Goal: Information Seeking & Learning: Learn about a topic

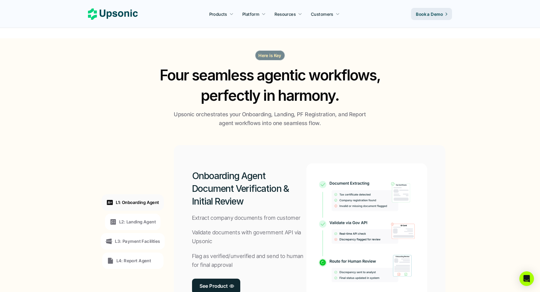
scroll to position [403, 0]
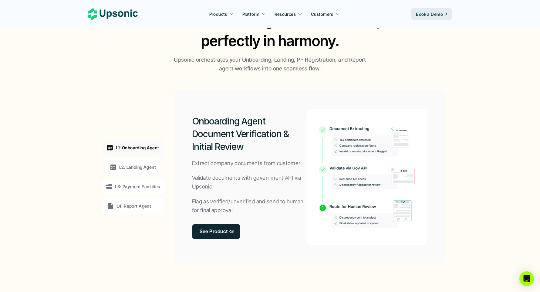
click at [124, 166] on p "L2: Landing Agent" at bounding box center [137, 167] width 37 height 6
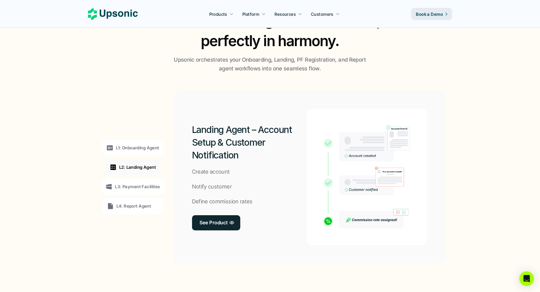
click at [134, 185] on p "L3: Payment Facilities" at bounding box center [137, 186] width 45 height 6
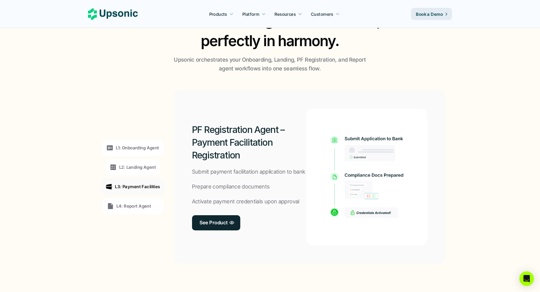
click at [133, 202] on div "L4: Report Agent" at bounding box center [129, 205] width 45 height 7
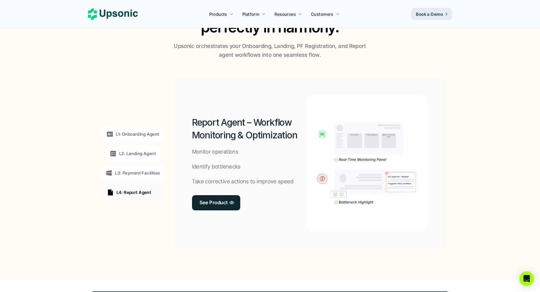
scroll to position [418, 0]
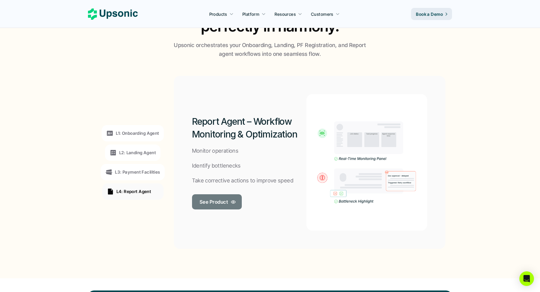
click at [200, 196] on link "See Product" at bounding box center [217, 201] width 50 height 15
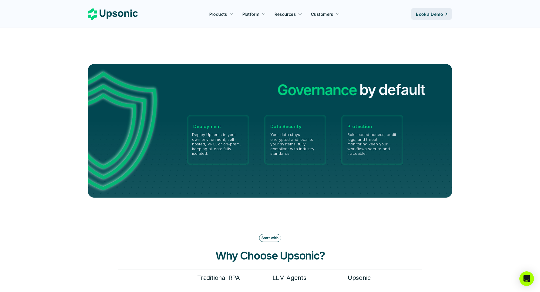
scroll to position [1373, 0]
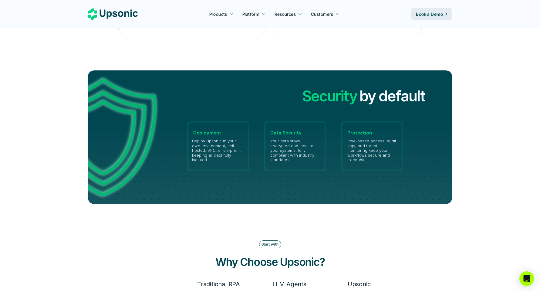
drag, startPoint x: 284, startPoint y: 86, endPoint x: 378, endPoint y: 85, distance: 94.4
click at [378, 87] on div "Security Privacy Governance Security by default" at bounding box center [344, 96] width 167 height 18
click at [378, 86] on h2 "by default" at bounding box center [393, 96] width 66 height 20
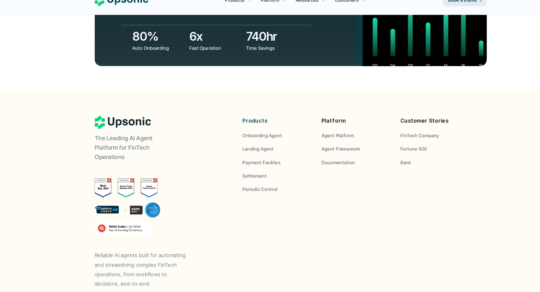
scroll to position [2244, 0]
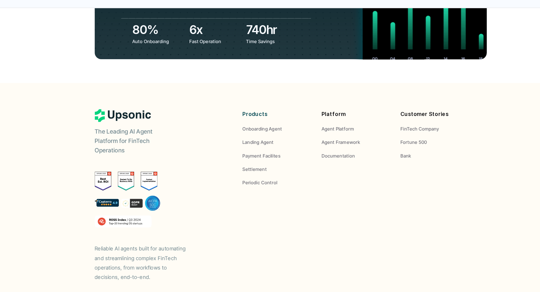
click at [180, 222] on div "The Leading AI Agent Platform for FinTech Operations Reliable AI agents built f…" at bounding box center [148, 202] width 121 height 160
click at [374, 162] on p "Bank" at bounding box center [377, 165] width 10 height 6
click at [355, 160] on div "The Leading AI Agent Platform for FinTech Operations Reliable AI agents built f…" at bounding box center [270, 202] width 364 height 160
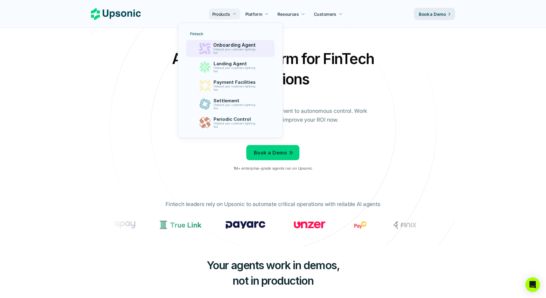
click at [228, 45] on p "Onboarding Agent" at bounding box center [235, 44] width 45 height 5
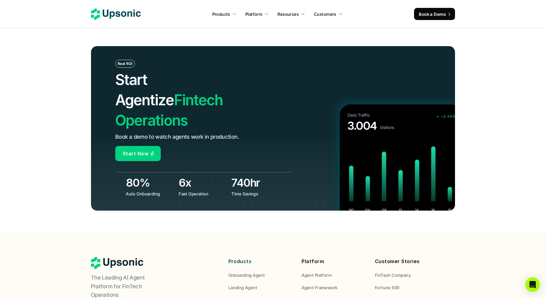
click at [264, 136] on div "Real ROI Start Agentize Fintech Operations Book a demo to watch agents work in …" at bounding box center [203, 128] width 177 height 137
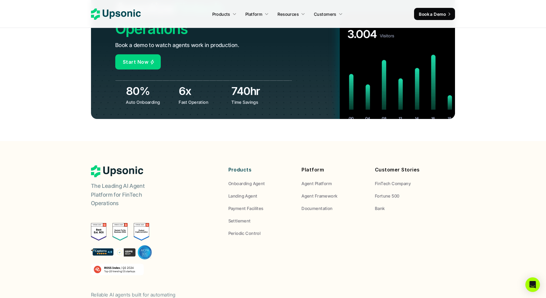
scroll to position [2312, 0]
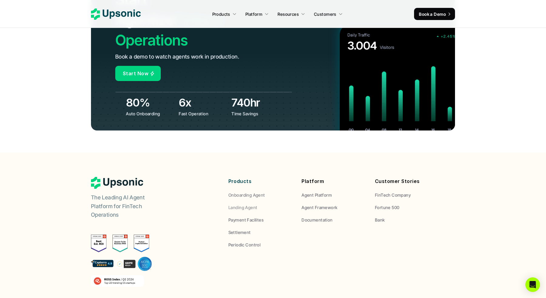
click at [255, 217] on p "Payment Facilites" at bounding box center [246, 220] width 35 height 6
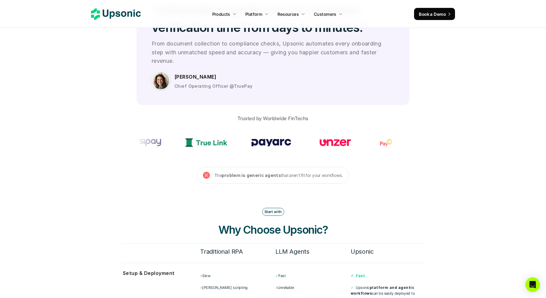
scroll to position [1752, 0]
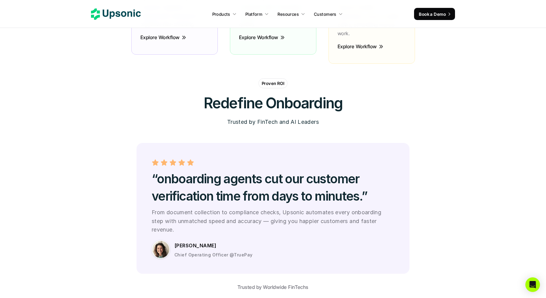
scroll to position [1636, 0]
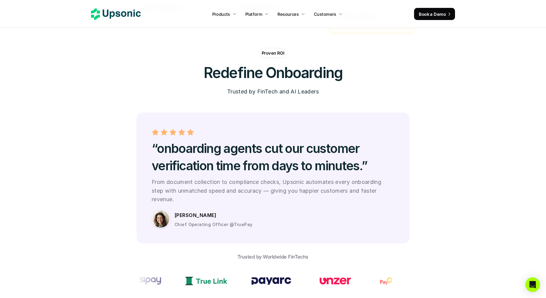
click at [198, 211] on div "Sarah Lin Chief Operating Officer @TruePay" at bounding box center [285, 219] width 220 height 17
